Goal: Task Accomplishment & Management: Use online tool/utility

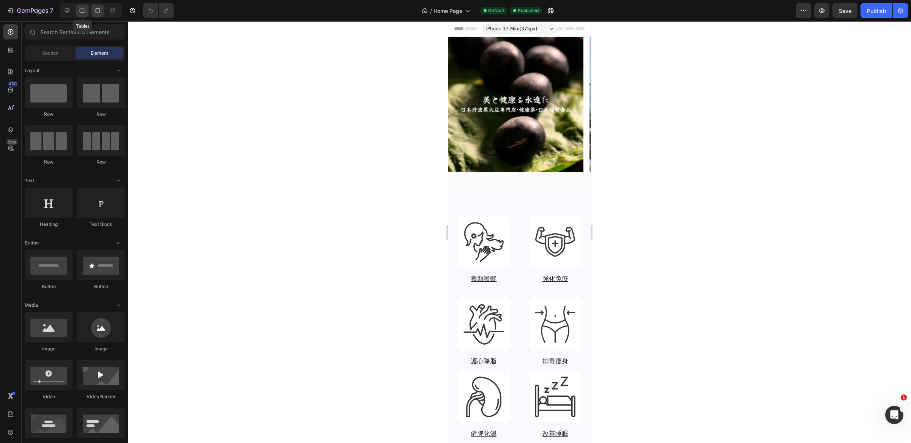
click at [81, 11] on icon at bounding box center [83, 11] width 8 height 8
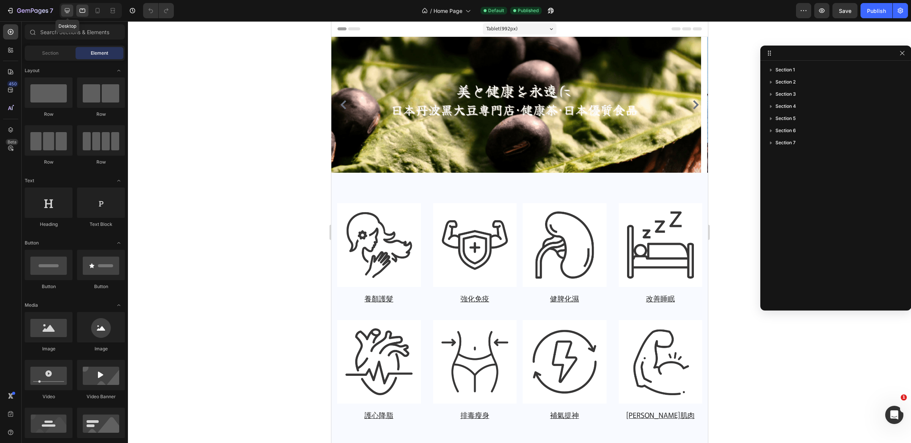
click at [68, 11] on icon at bounding box center [67, 10] width 5 height 5
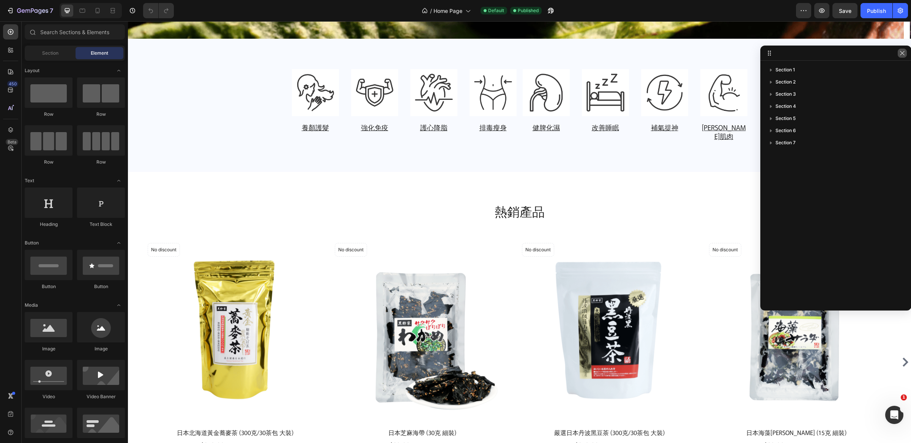
click at [904, 52] on icon "button" at bounding box center [903, 53] width 6 height 6
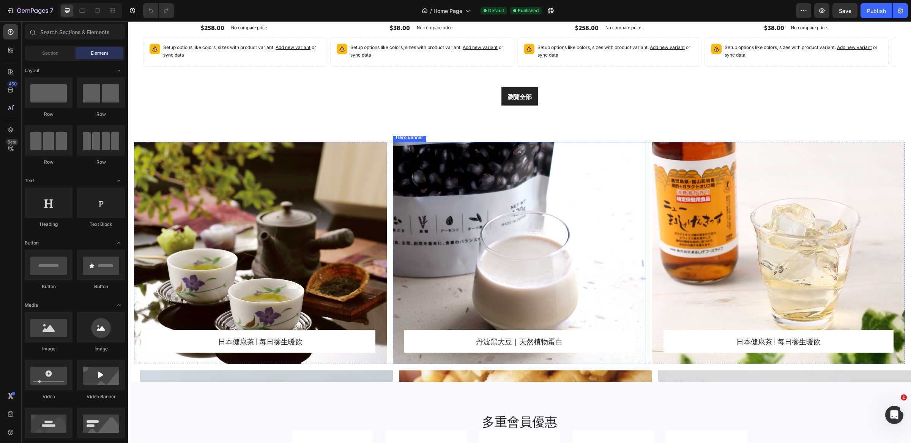
scroll to position [862, 0]
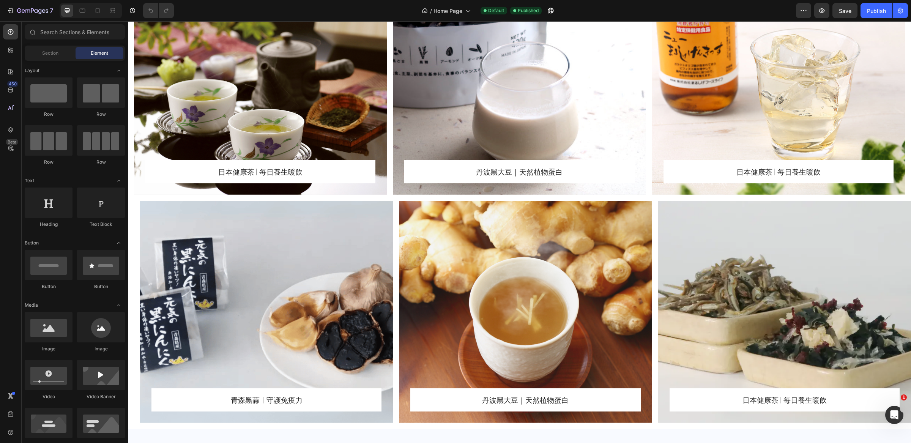
click at [775, 175] on h2 "日本健康茶 | 每日養生暖飲" at bounding box center [779, 171] width 212 height 11
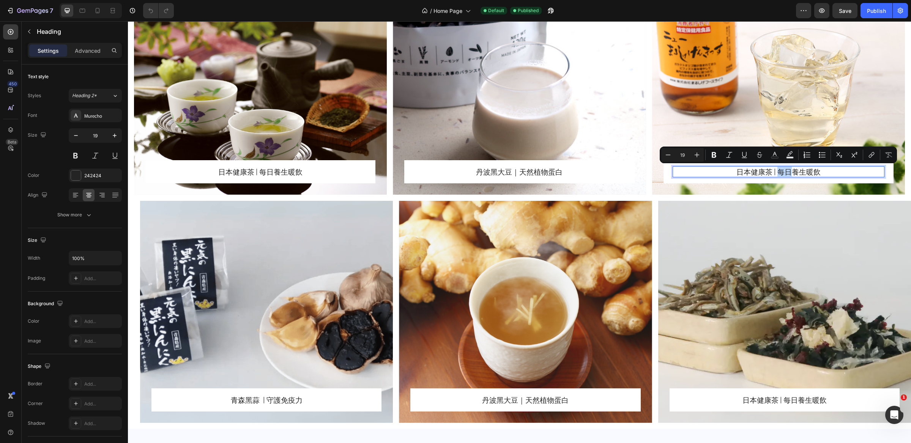
click at [776, 173] on p "日本健康茶 | 每日養生暖飲" at bounding box center [779, 171] width 210 height 9
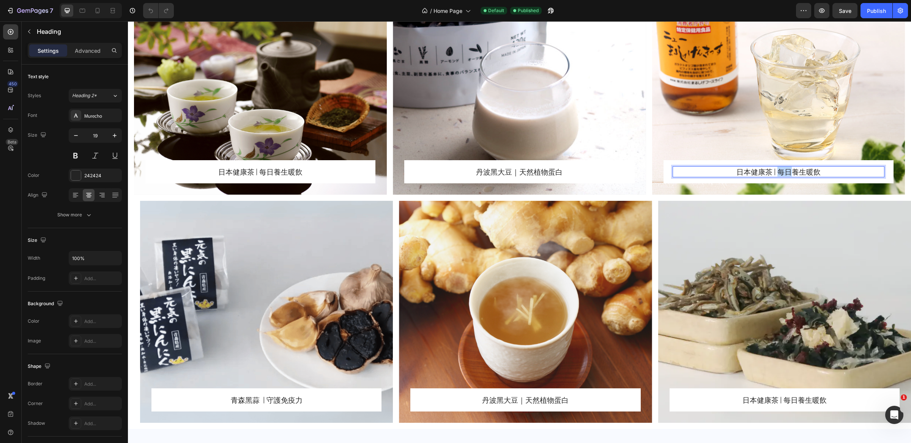
click at [776, 173] on p "日本健康茶 | 每日養生暖飲" at bounding box center [779, 171] width 210 height 9
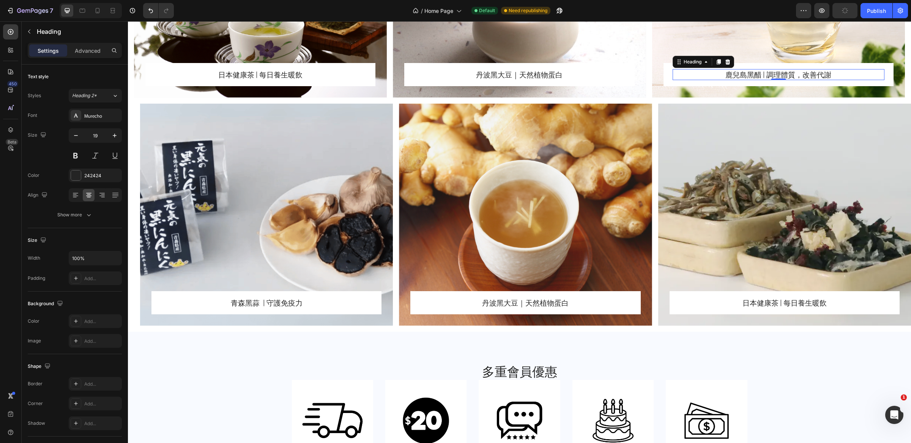
scroll to position [1064, 0]
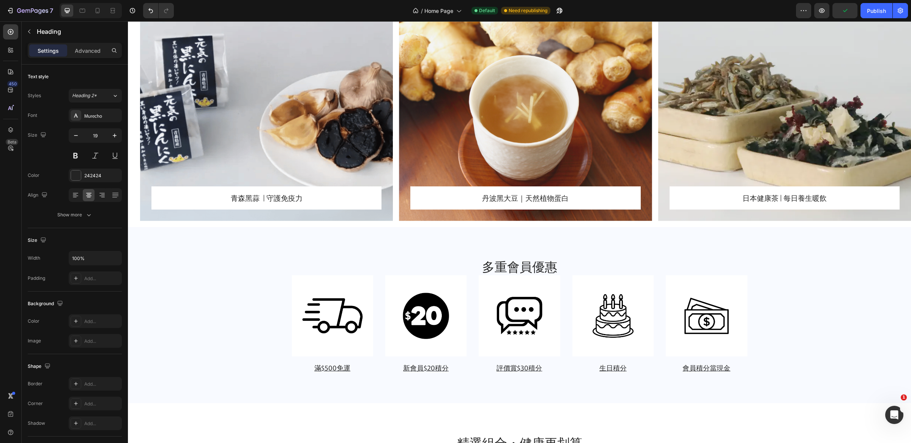
click at [541, 196] on h2 "丹波黑大豆｜天然植物蛋白" at bounding box center [526, 198] width 212 height 11
click at [541, 196] on p "丹波黑大豆｜天然植物蛋白" at bounding box center [525, 197] width 210 height 9
click at [805, 198] on h2 "日本健康茶 | 每日養生暖飲" at bounding box center [785, 198] width 212 height 11
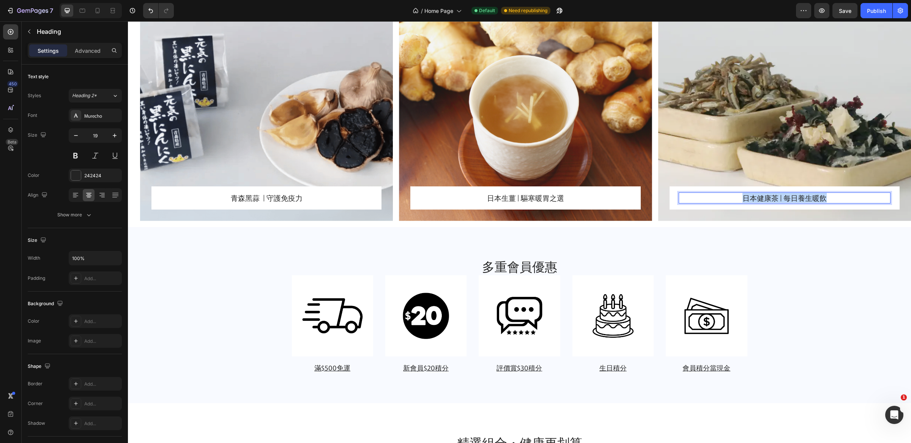
click at [805, 198] on p "日本健康茶 | 每日養生暖飲" at bounding box center [785, 197] width 210 height 9
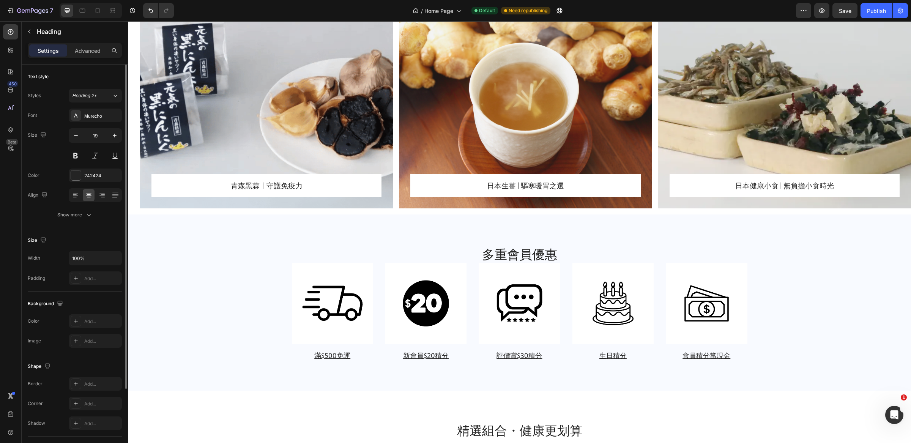
scroll to position [1070, 0]
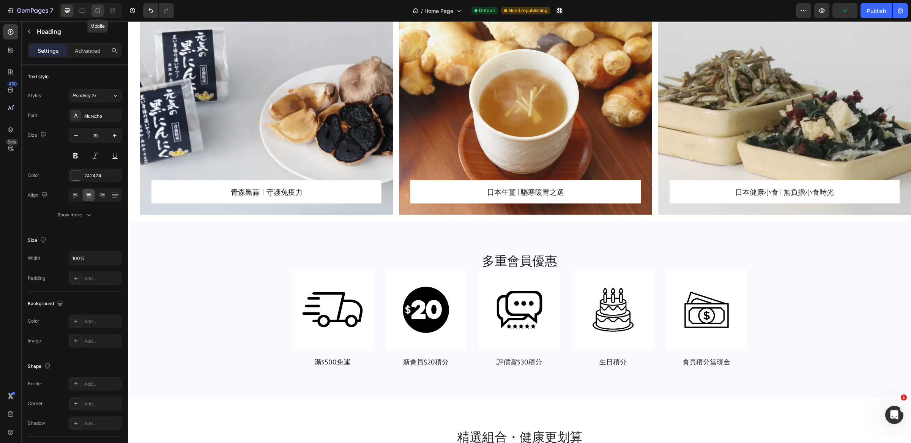
click at [98, 11] on icon at bounding box center [98, 11] width 8 height 8
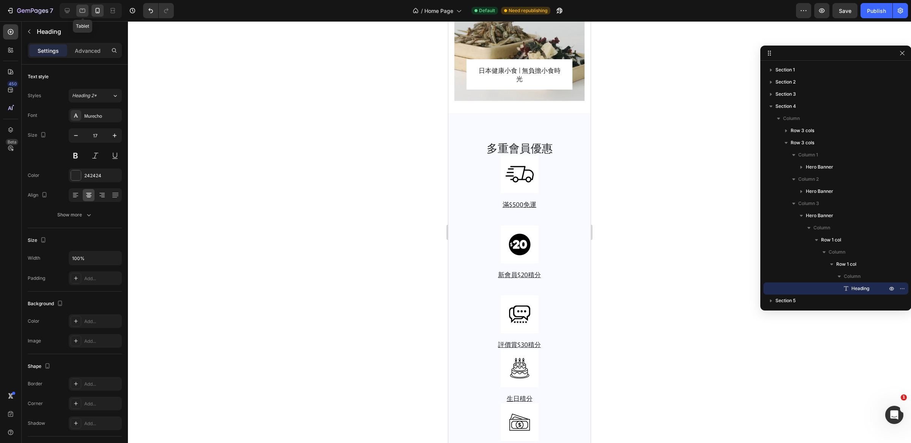
scroll to position [1471, 0]
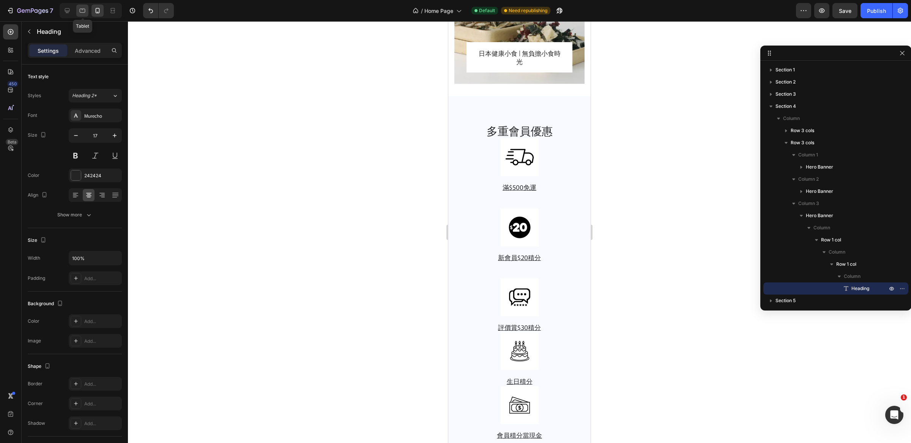
click at [84, 11] on icon at bounding box center [83, 11] width 8 height 8
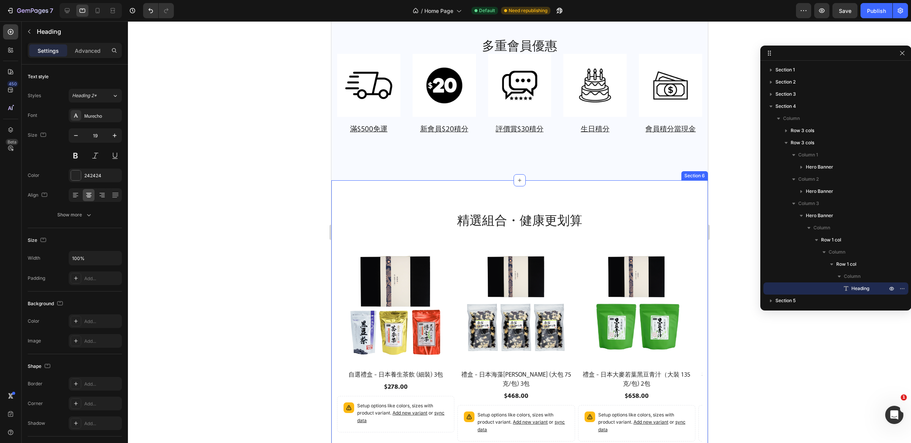
scroll to position [1035, 0]
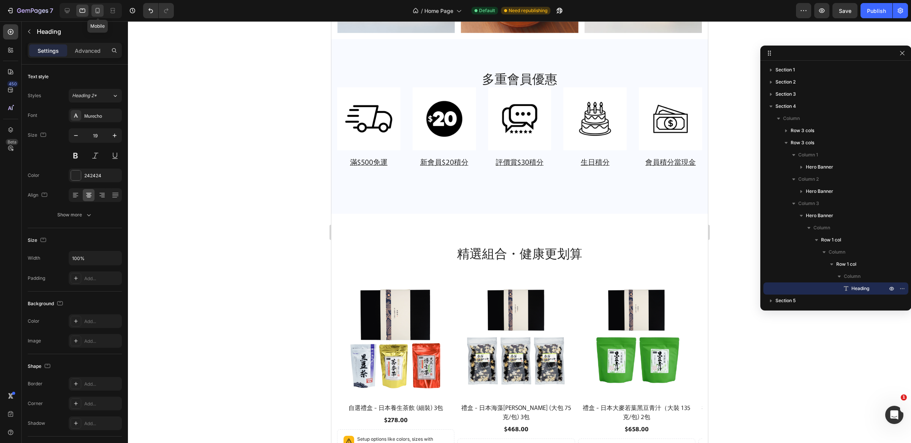
click at [99, 13] on icon at bounding box center [98, 11] width 8 height 8
type input "17"
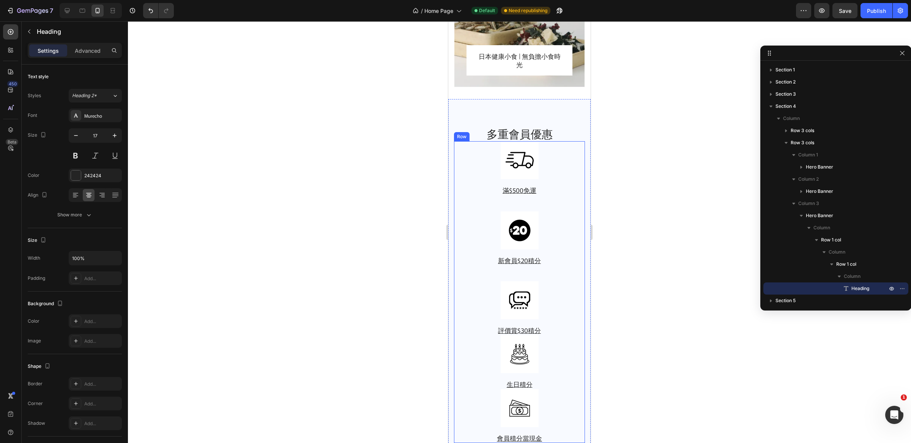
scroll to position [1471, 0]
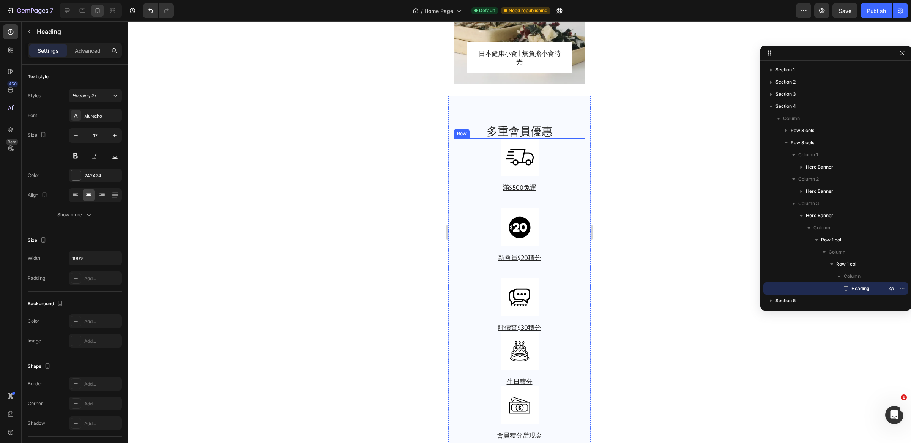
click at [558, 269] on div "Image 新會員$20積分 Heading" at bounding box center [519, 243] width 131 height 70
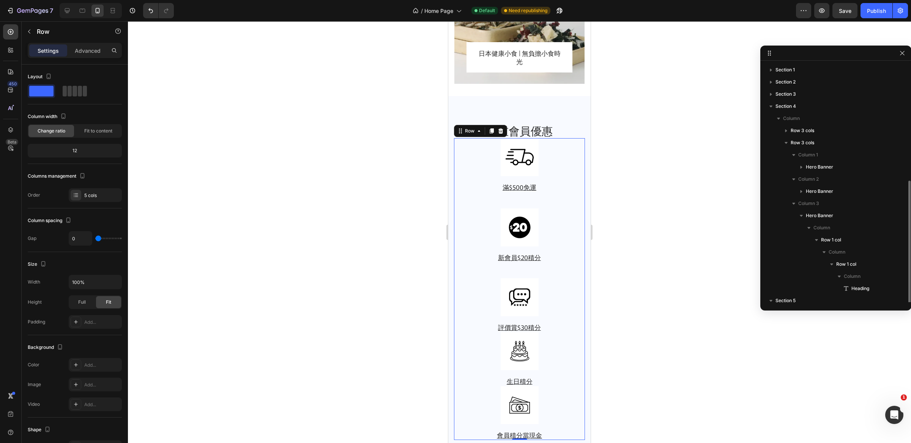
scroll to position [65, 0]
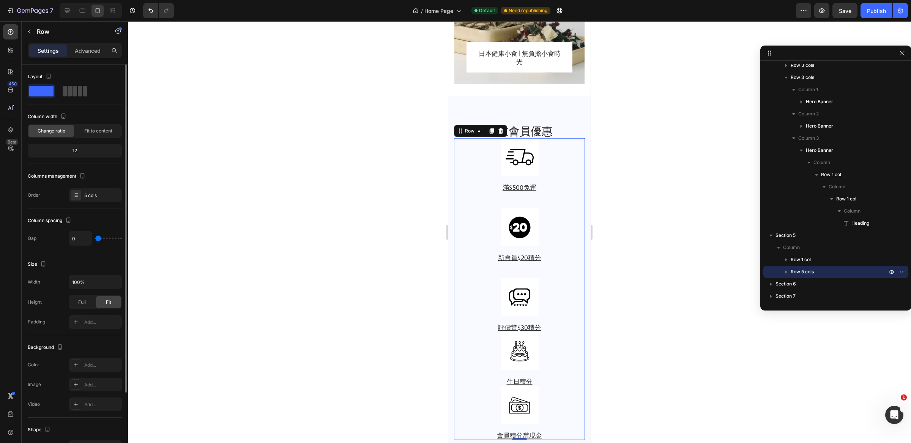
click at [77, 96] on div at bounding box center [75, 91] width 24 height 11
type input "32"
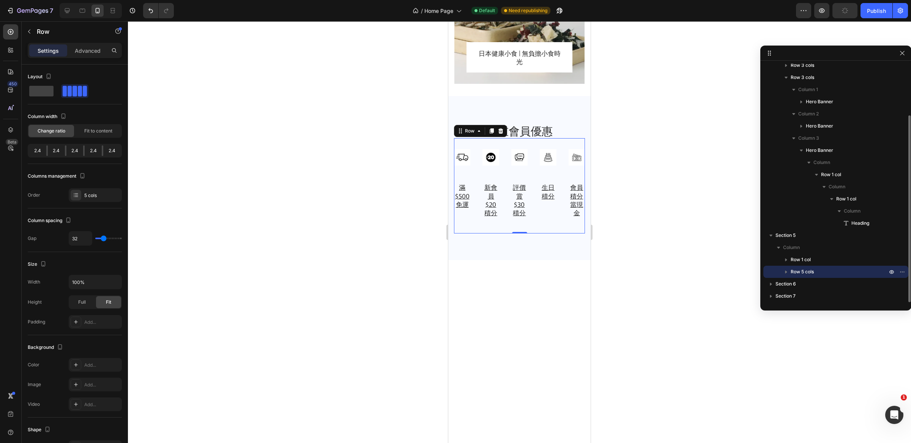
click at [788, 272] on icon "button" at bounding box center [787, 272] width 8 height 8
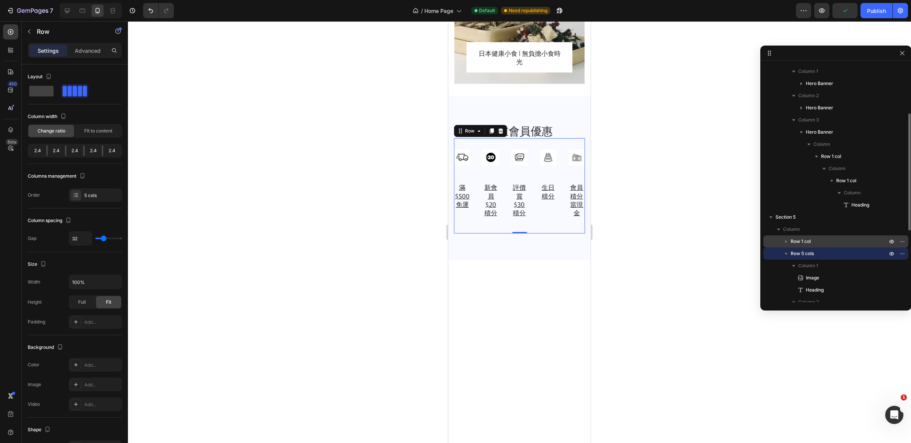
scroll to position [90, 0]
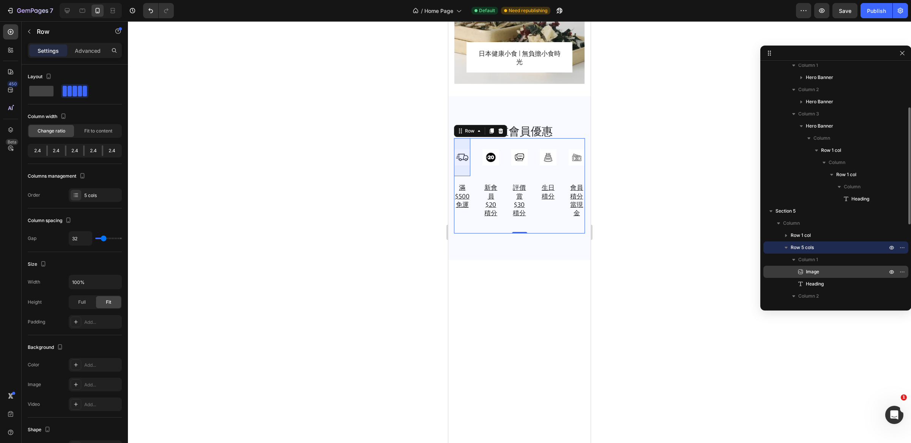
click at [804, 271] on icon at bounding box center [801, 272] width 8 height 8
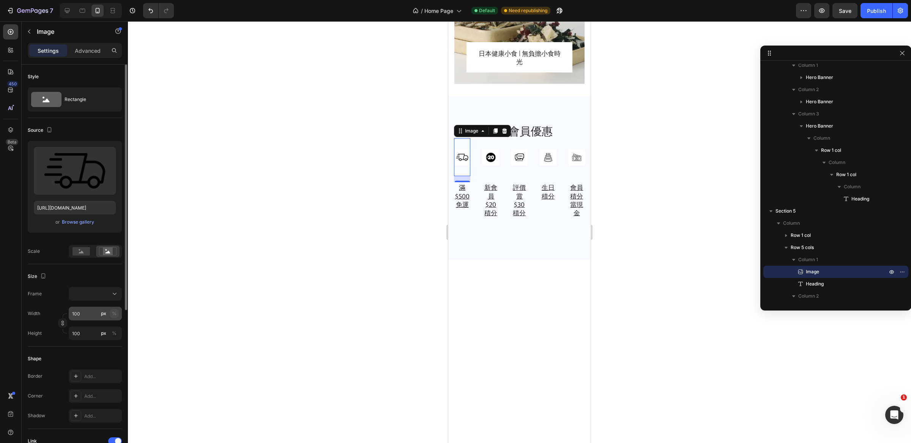
click at [116, 317] on div "%" at bounding box center [114, 313] width 5 height 7
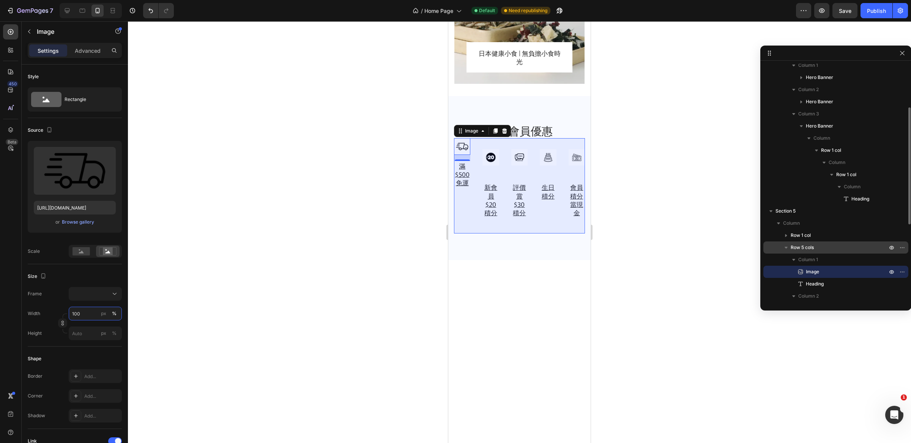
type input "100"
click at [816, 245] on p "Row 5 cols" at bounding box center [840, 248] width 98 height 8
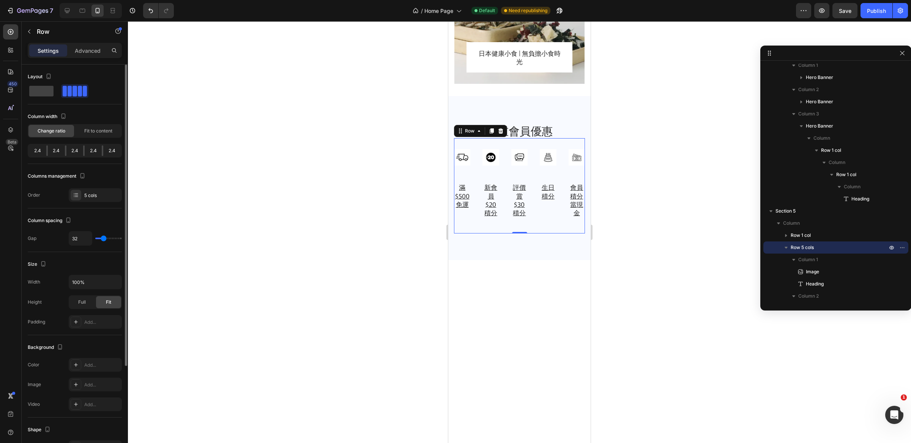
type input "28"
type input "27"
type input "26"
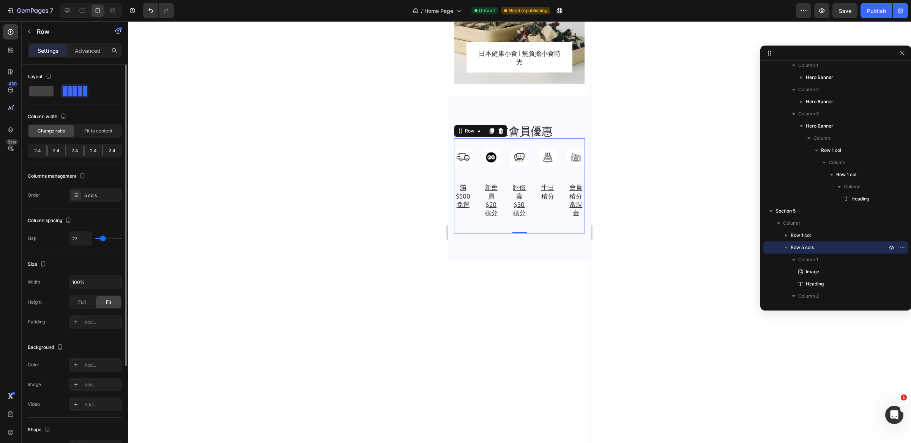
type input "26"
type input "24"
type input "22"
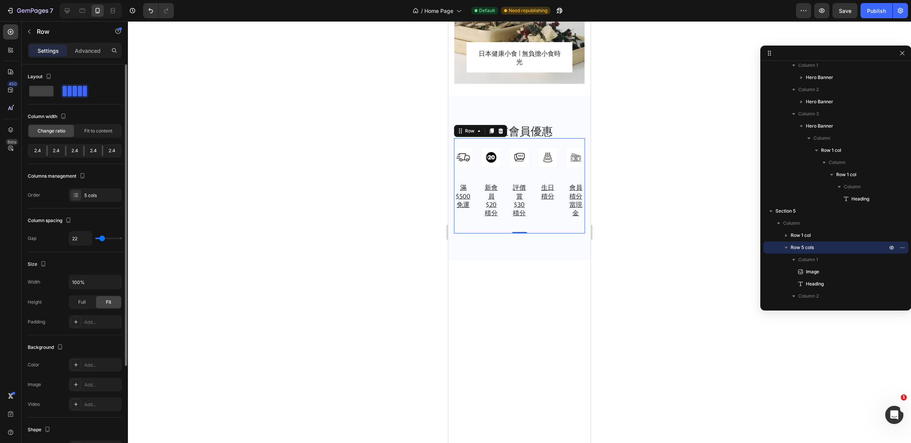
type input "20"
type input "18"
type input "17"
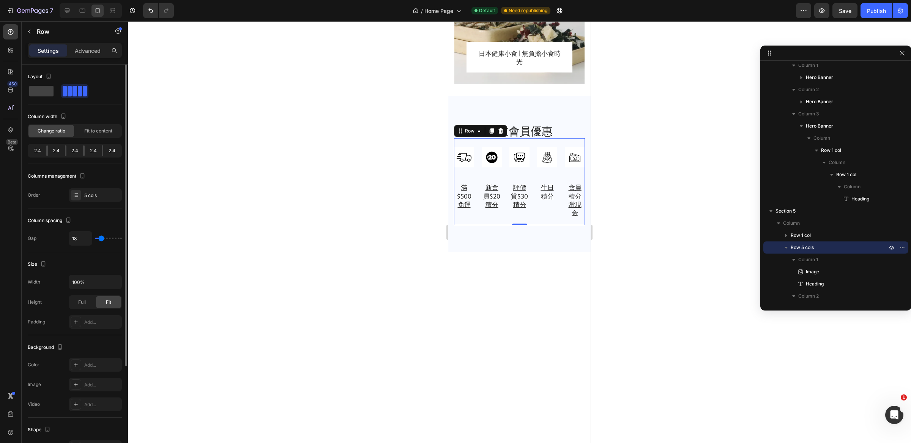
type input "17"
type input "15"
type input "14"
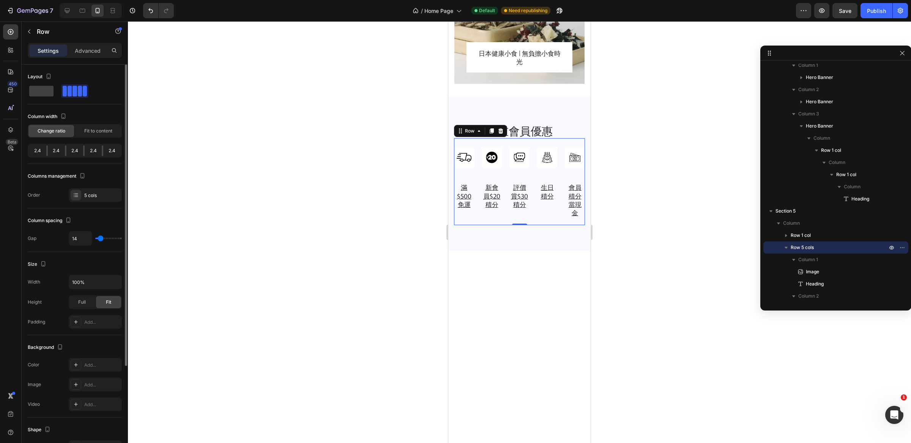
type input "13"
type input "12"
type input "11"
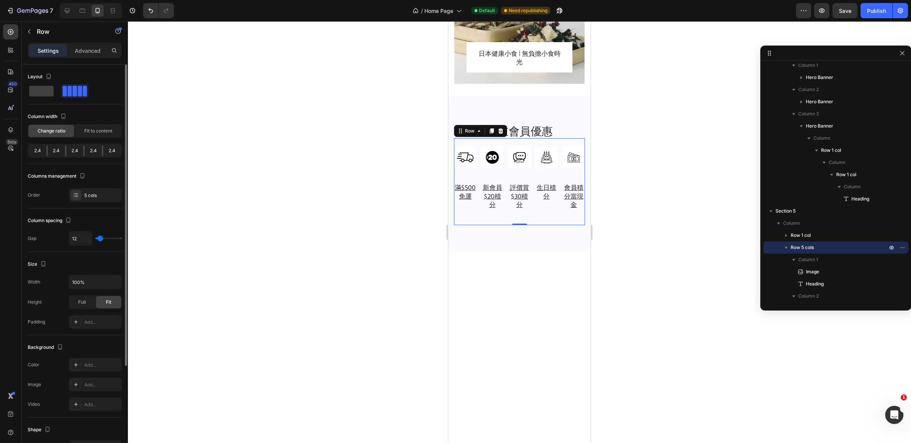
type input "11"
type input "10"
type input "8"
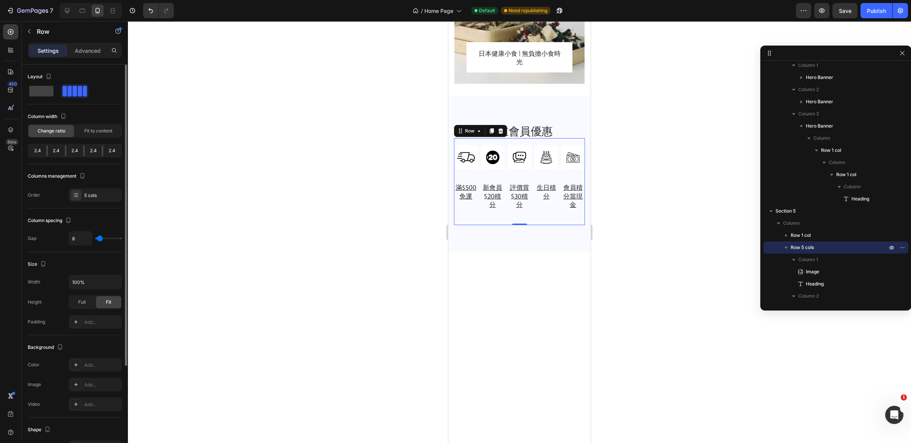
type input "5"
type input "4"
type input "0"
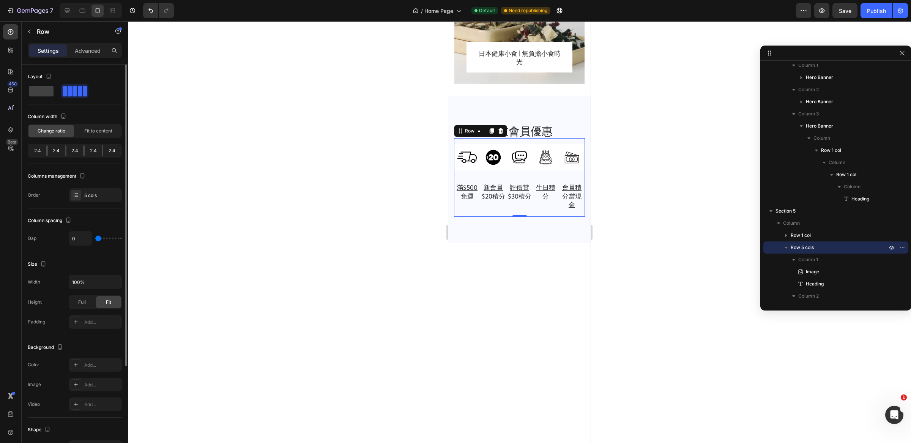
drag, startPoint x: 103, startPoint y: 241, endPoint x: 97, endPoint y: 240, distance: 6.5
type input "0"
click at [97, 239] on input "range" at bounding box center [108, 239] width 27 height 2
click at [86, 240] on input "0" at bounding box center [80, 239] width 23 height 14
type input "2"
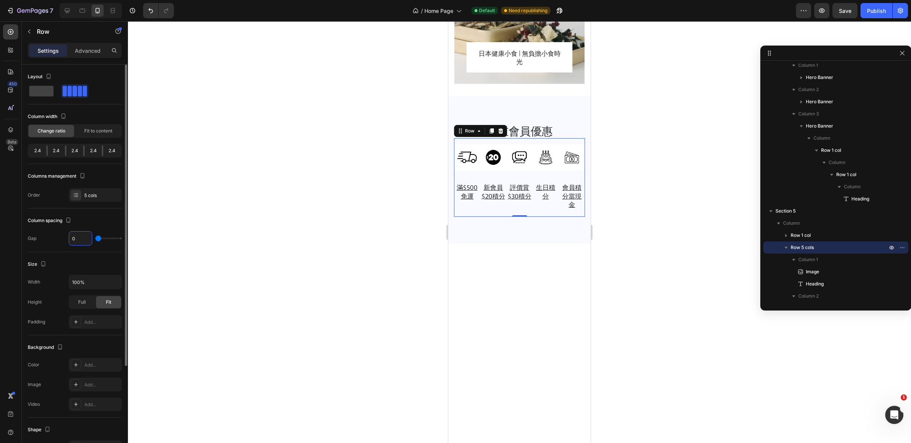
type input "2"
click at [284, 250] on div at bounding box center [519, 232] width 783 height 422
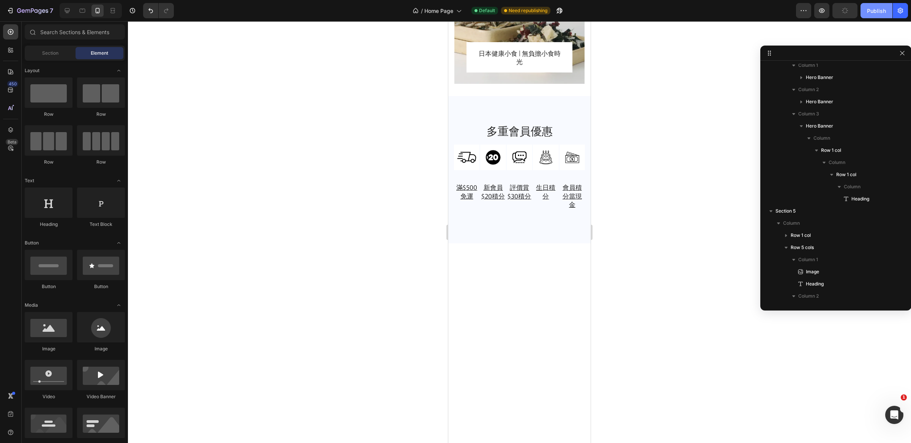
click at [873, 8] on div "Publish" at bounding box center [876, 11] width 19 height 8
click at [873, 8] on button "Publish" at bounding box center [877, 10] width 32 height 15
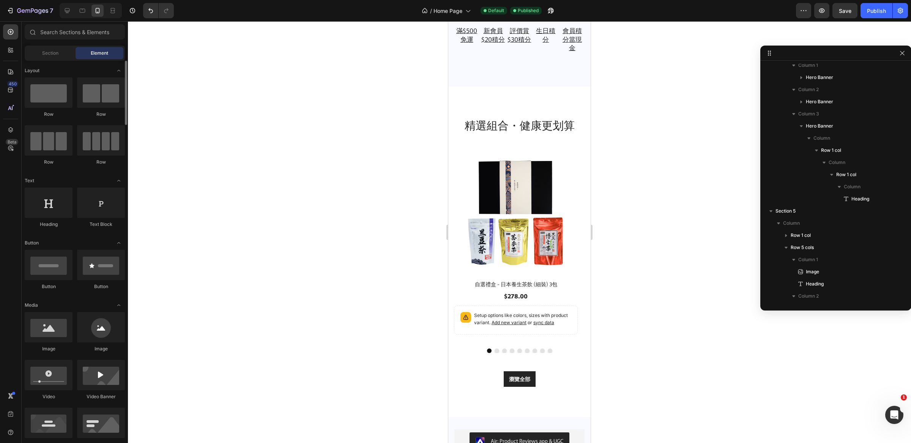
scroll to position [1633, 0]
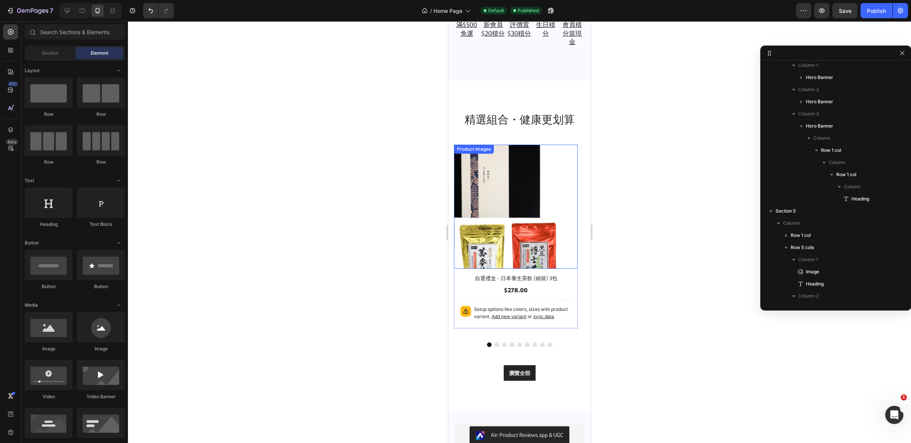
click at [576, 196] on img at bounding box center [516, 207] width 124 height 124
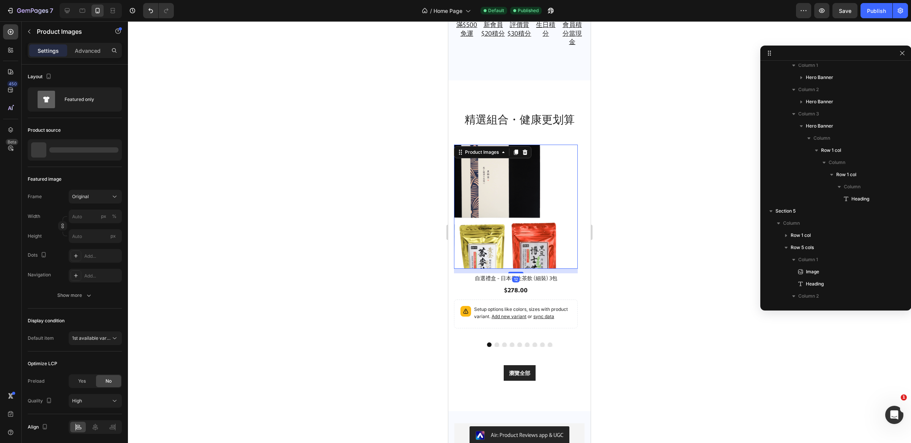
scroll to position [369, 0]
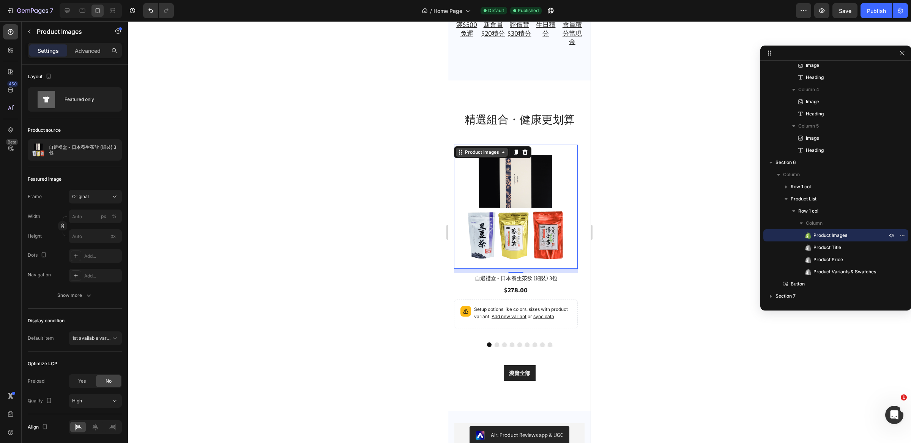
click at [494, 156] on div "Product Images" at bounding box center [482, 152] width 37 height 7
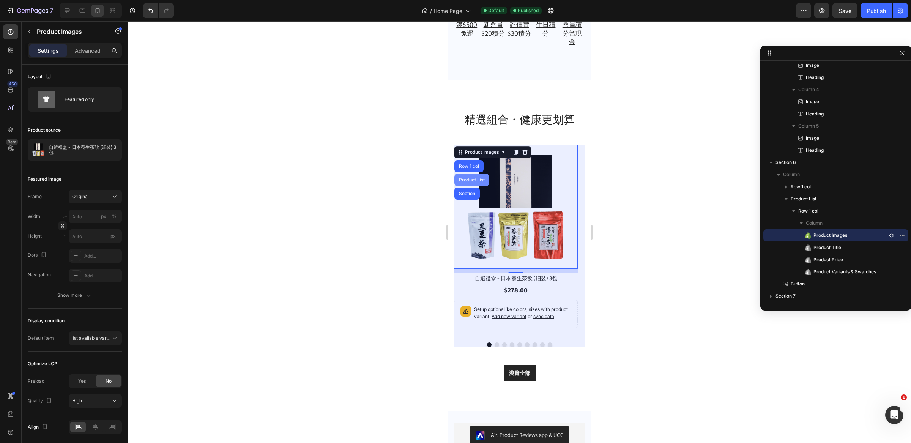
click at [472, 182] on div "Product List" at bounding box center [472, 180] width 29 height 5
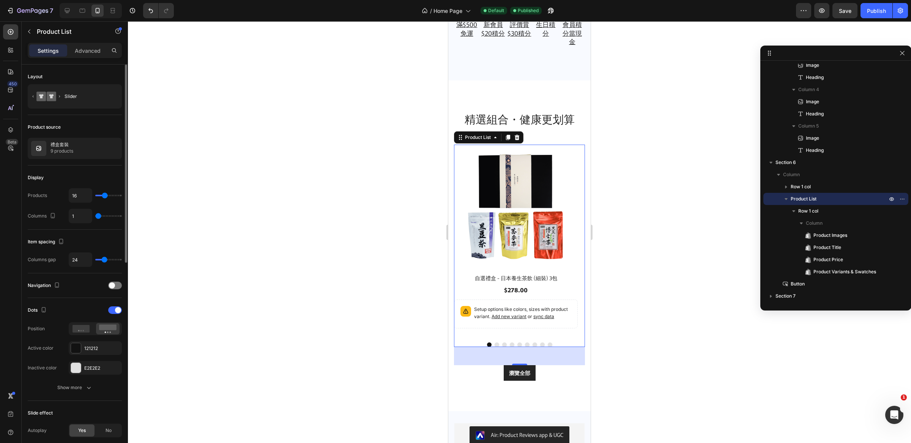
type input "2"
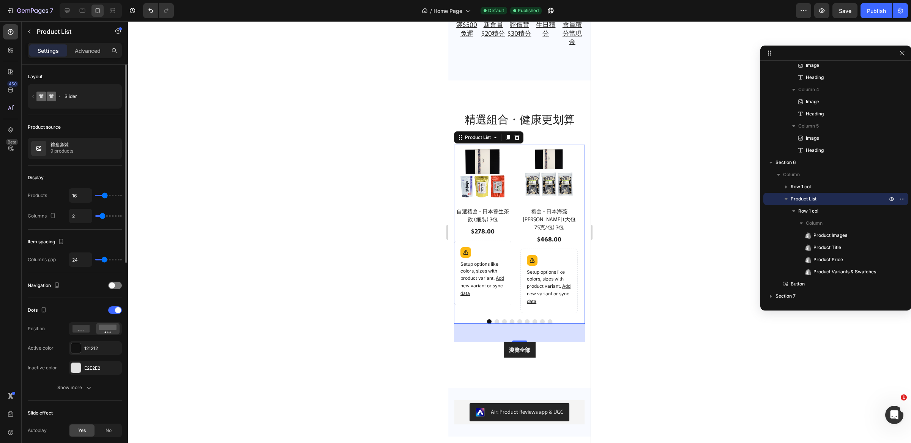
drag, startPoint x: 96, startPoint y: 219, endPoint x: 102, endPoint y: 219, distance: 5.7
type input "2"
click at [102, 217] on input "range" at bounding box center [108, 216] width 27 height 2
click at [385, 253] on div at bounding box center [519, 232] width 783 height 422
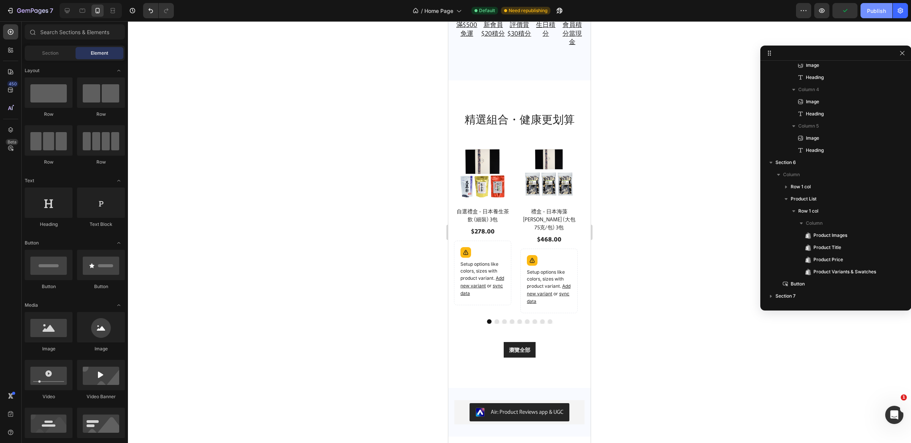
click at [874, 12] on div "Publish" at bounding box center [876, 11] width 19 height 8
click at [425, 13] on icon at bounding box center [425, 11] width 8 height 8
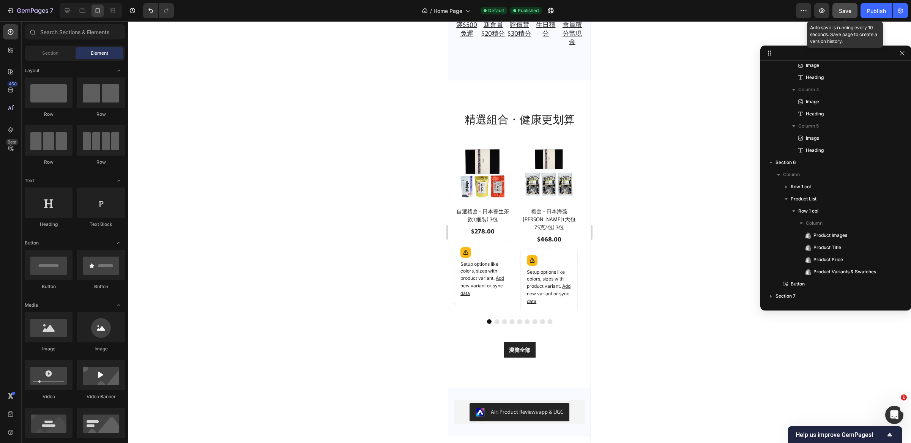
click at [841, 12] on span "Save" at bounding box center [845, 11] width 13 height 6
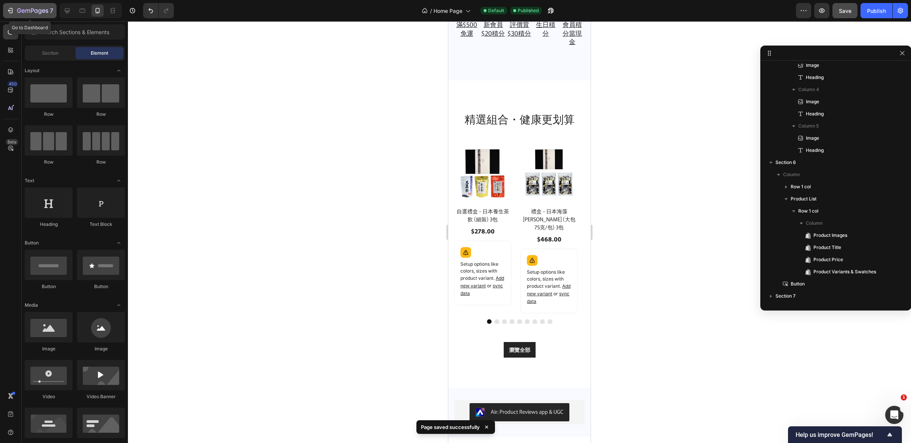
click at [10, 9] on icon "button" at bounding box center [10, 11] width 8 height 8
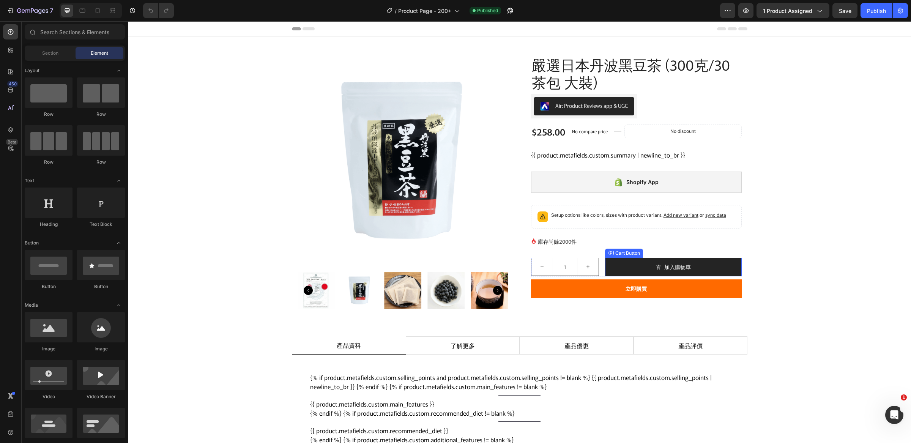
click at [733, 269] on button "加入購物車" at bounding box center [673, 267] width 136 height 19
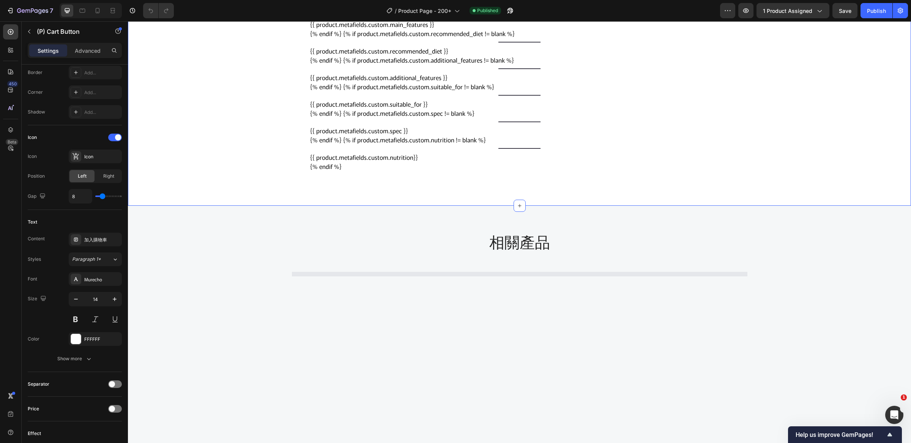
scroll to position [385, 0]
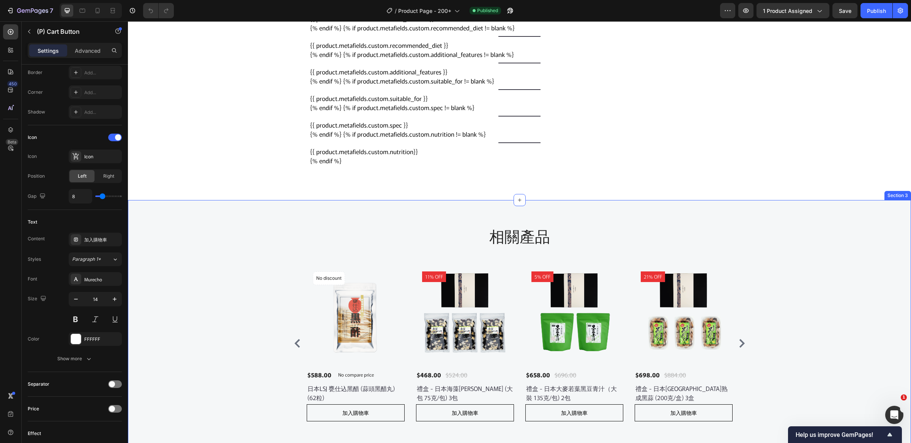
click at [238, 254] on div "相關產品 Heading Row Product Images No discount Not be displayed when published Pro…" at bounding box center [520, 327] width 772 height 200
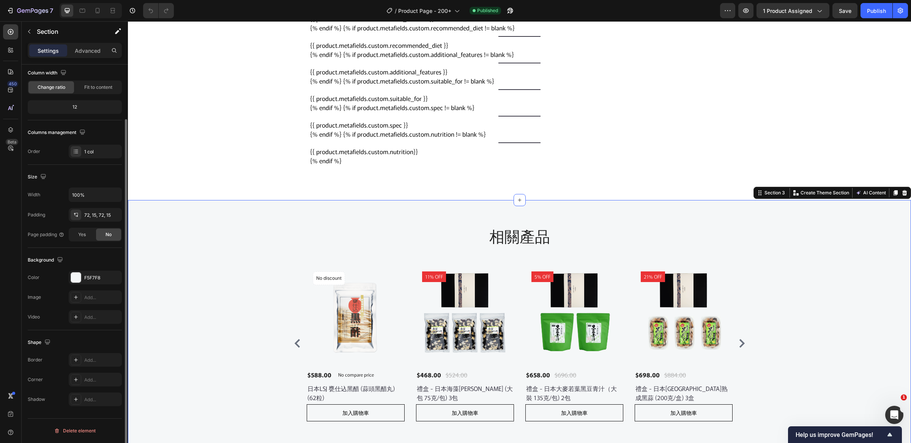
scroll to position [0, 0]
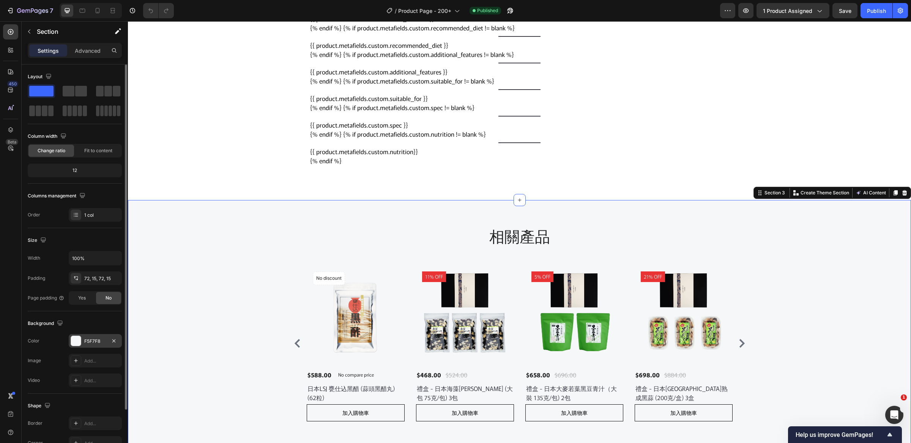
click at [93, 343] on div "F5F7F8" at bounding box center [95, 341] width 22 height 7
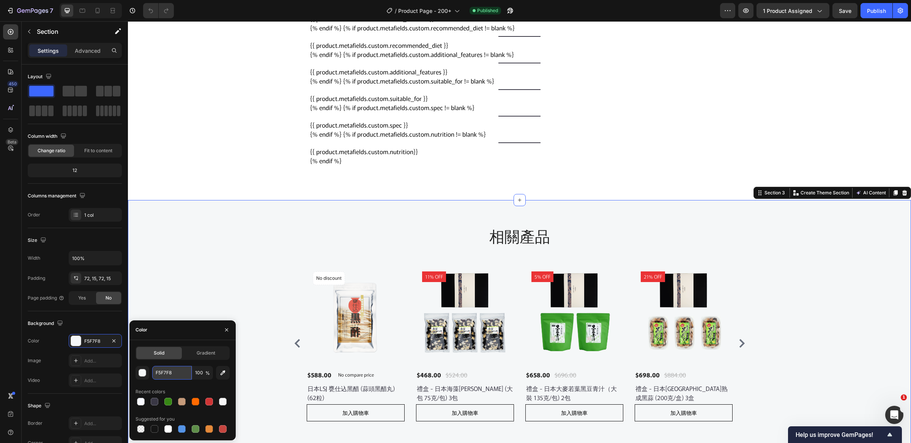
click at [169, 376] on input "F5F7F8" at bounding box center [171, 373] width 39 height 14
paste input "8FAFF"
type input "F8FAFF"
click at [874, 12] on div "Publish" at bounding box center [876, 11] width 19 height 8
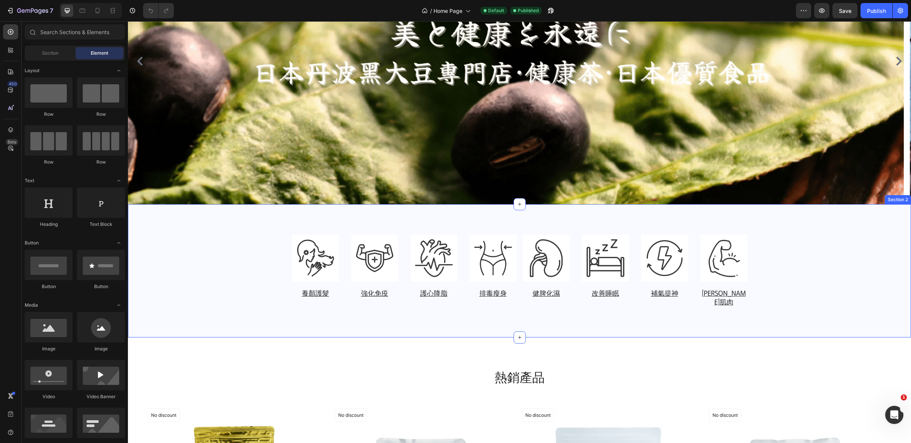
click at [200, 286] on div "Image 養顏護髮 Heading Image 強化免疫 Heading Image 護心降脂 Heading Image 排毒瘦身 Heading Row…" at bounding box center [520, 271] width 772 height 73
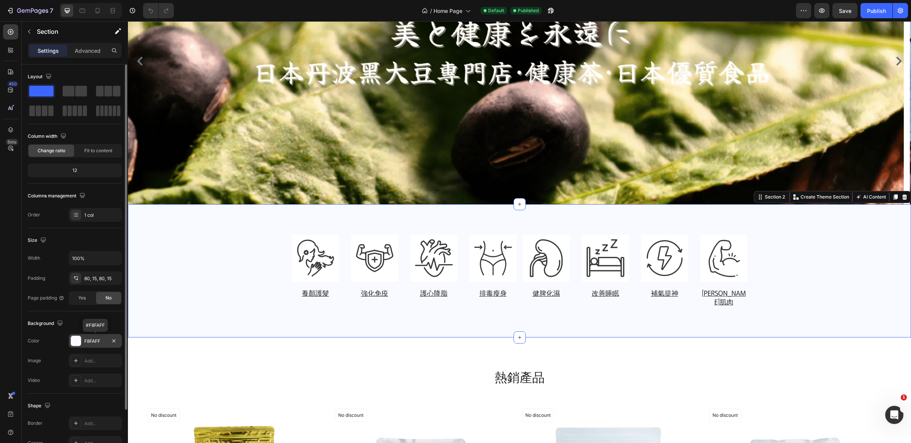
click at [96, 344] on div "F8FAFF" at bounding box center [95, 341] width 22 height 7
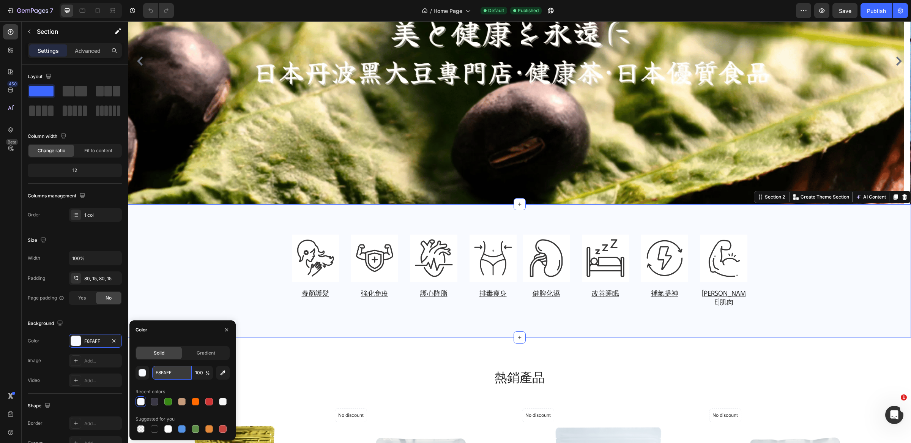
click at [167, 373] on input "F8FAFF" at bounding box center [171, 373] width 39 height 14
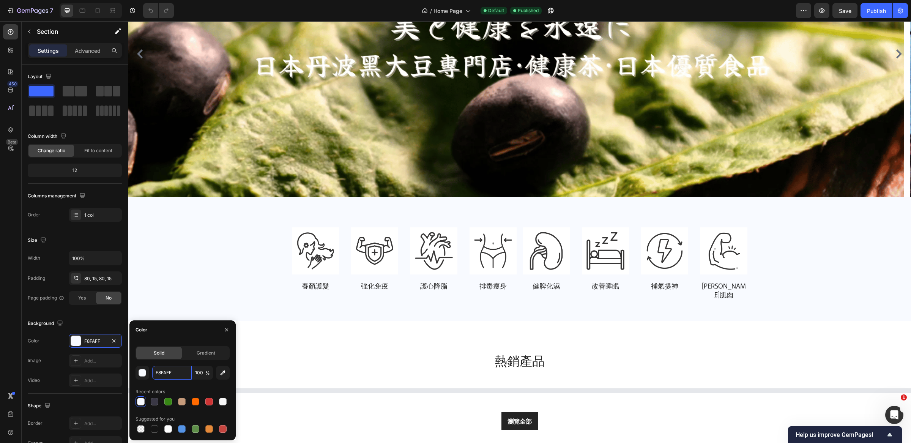
scroll to position [120, 0]
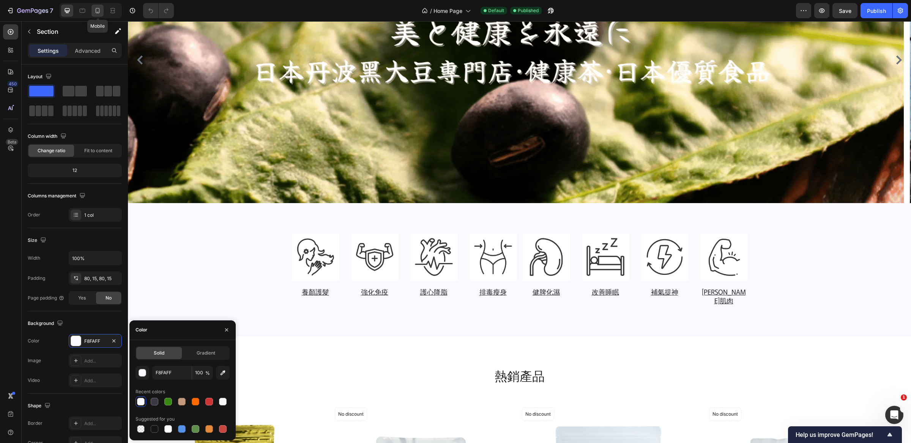
click at [97, 11] on icon at bounding box center [98, 11] width 8 height 8
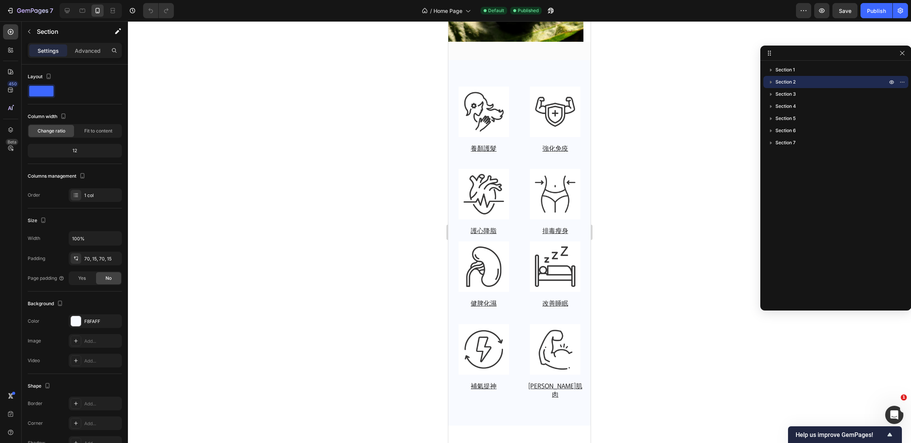
scroll to position [142, 0]
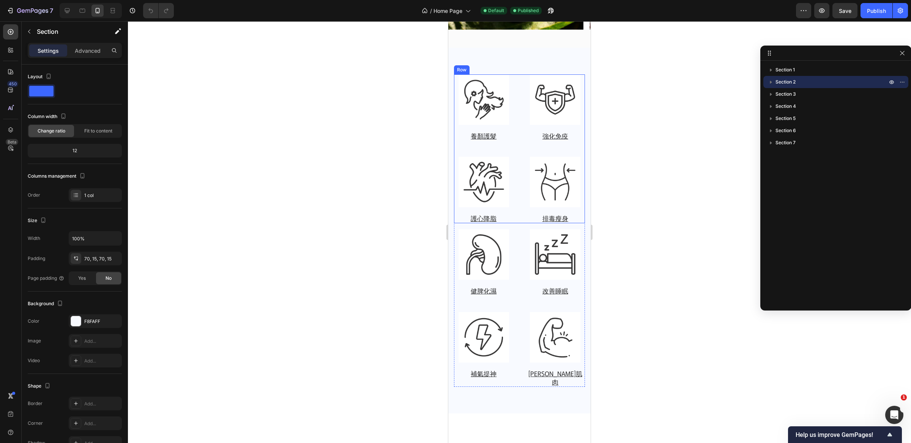
click at [514, 88] on div "Image 養顏護髮 Heading Image 強化免疫 Heading Image 護心降脂 Heading Image 排毒瘦身 Heading Row" at bounding box center [519, 148] width 131 height 149
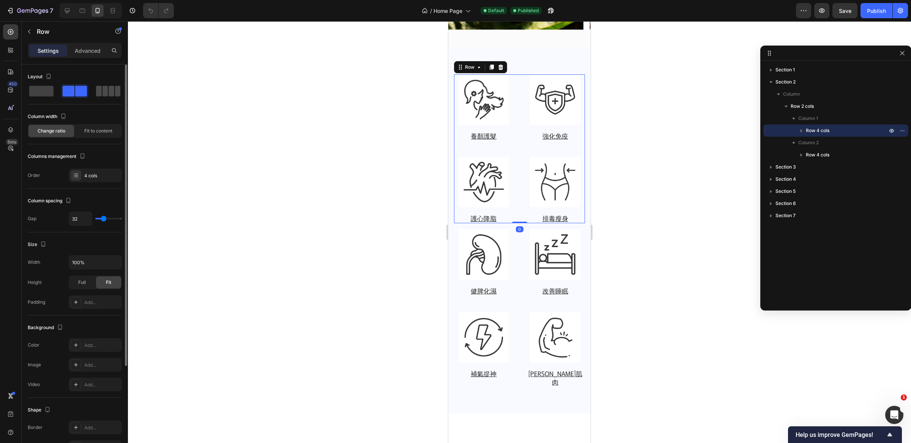
click at [102, 93] on div at bounding box center [108, 91] width 24 height 11
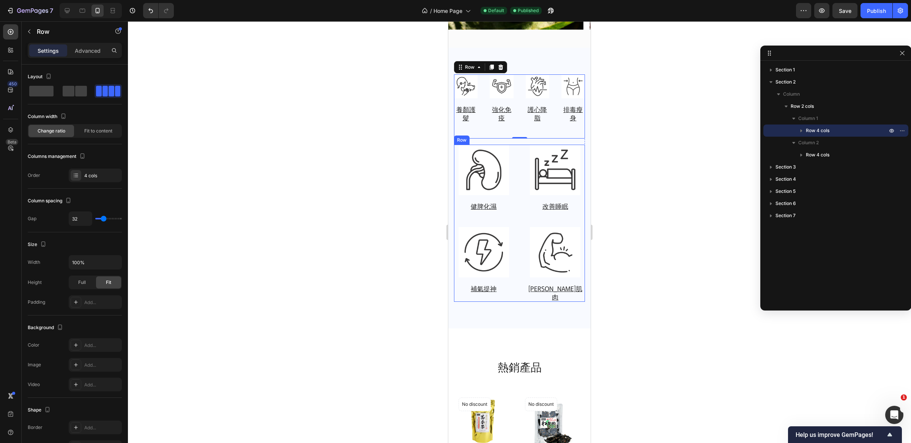
click at [514, 204] on div "Image 健脾化濕 Heading Image 改善睡眠 Heading Image 補氣提神 Heading Image 強健肌肉 Heading Row" at bounding box center [519, 223] width 131 height 157
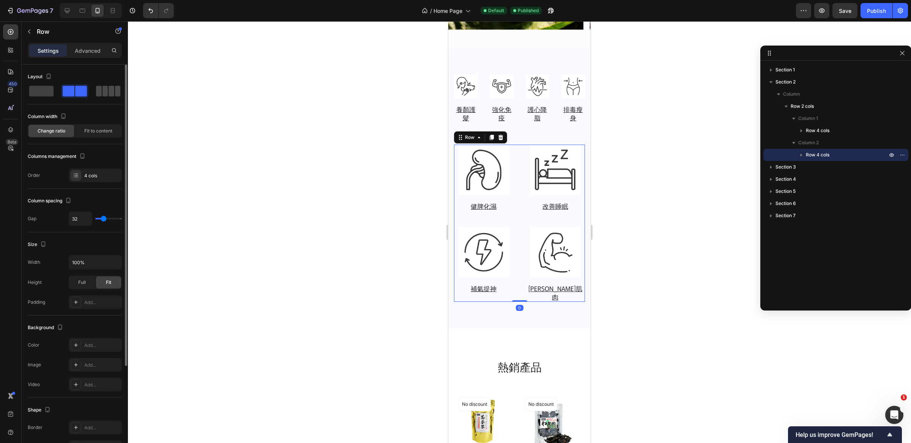
click at [114, 93] on span at bounding box center [112, 91] width 6 height 11
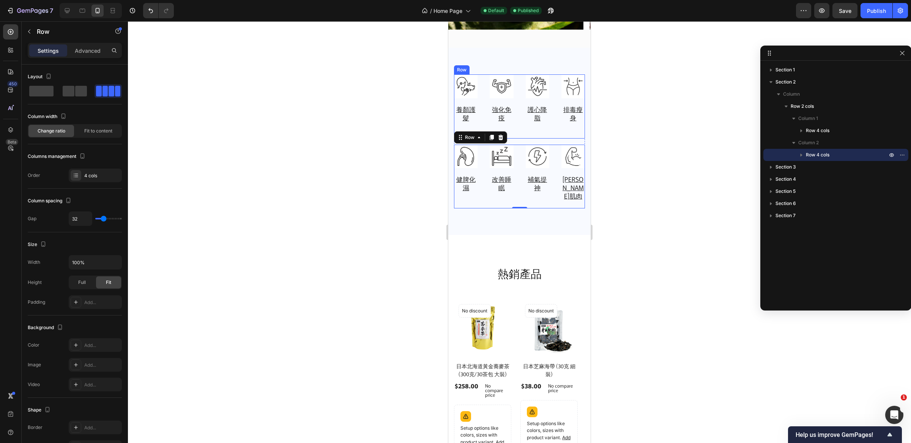
click at [518, 126] on div "Image 養顏護髮 Heading Image 強化免疫 Heading Image 護心降脂 Heading Image 排毒瘦身 Heading Row" at bounding box center [519, 106] width 131 height 64
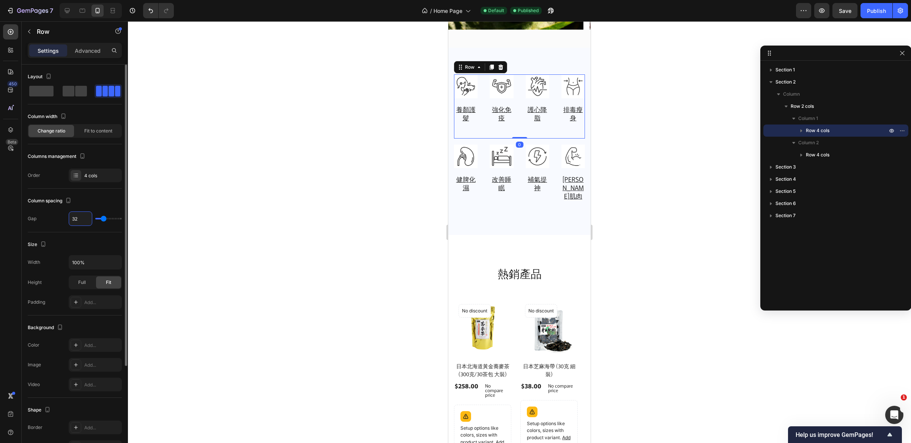
click at [86, 219] on input "32" at bounding box center [80, 219] width 23 height 14
type input "2"
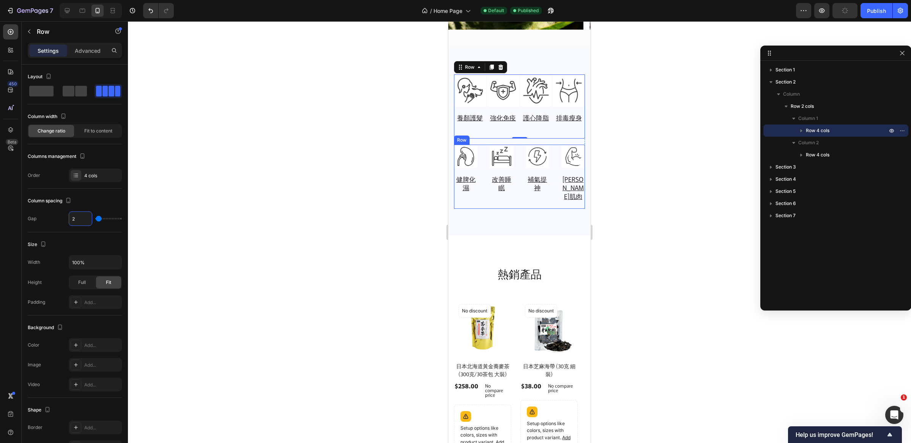
click at [526, 198] on div "Image 補氣提神 Heading" at bounding box center [538, 177] width 24 height 64
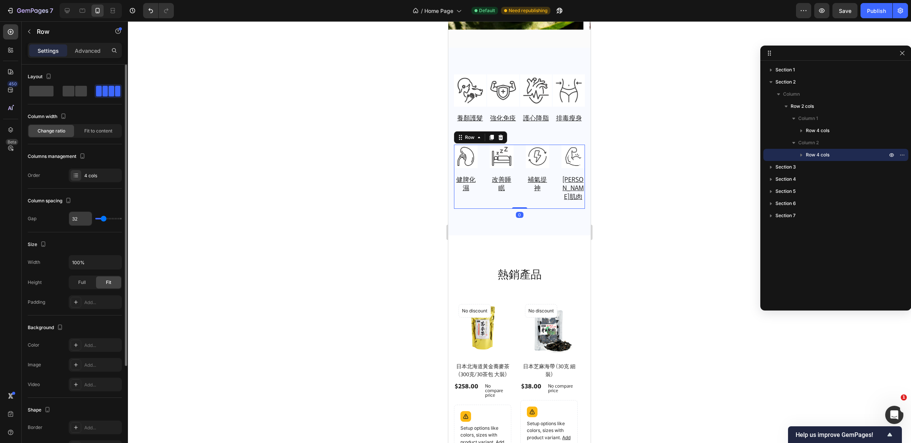
click at [76, 220] on input "32" at bounding box center [80, 219] width 23 height 14
type input "2"
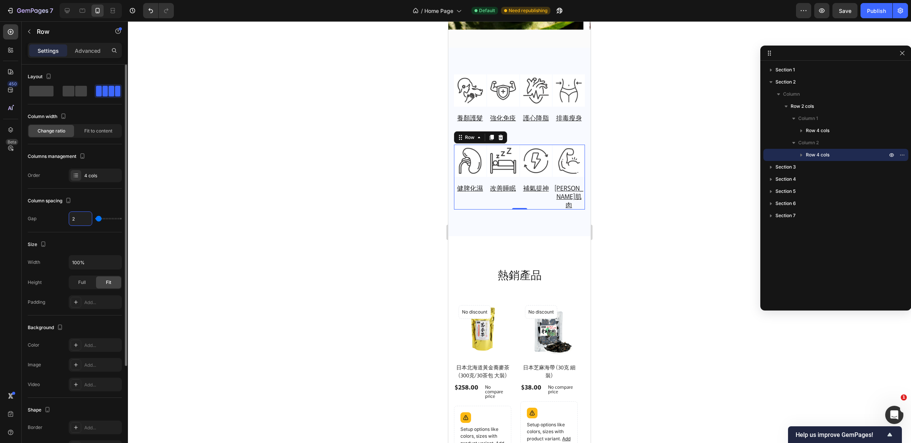
type input "2"
click at [882, 9] on div "Publish" at bounding box center [876, 11] width 19 height 8
